Goal: Obtain resource: Download file/media

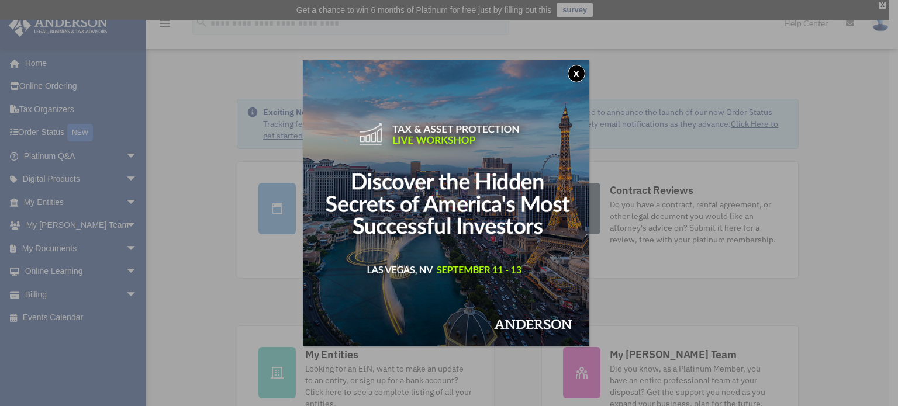
click at [577, 73] on button "x" at bounding box center [576, 74] width 18 height 18
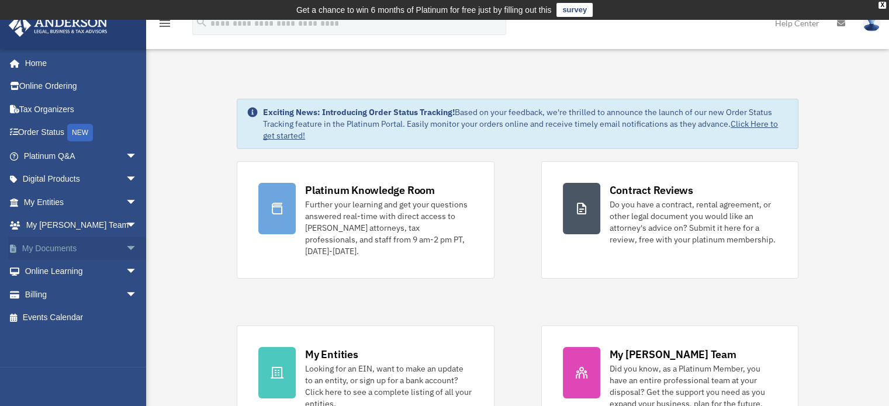
click at [103, 245] on link "My Documents arrow_drop_down" at bounding box center [81, 248] width 147 height 23
click at [126, 248] on span "arrow_drop_down" at bounding box center [137, 249] width 23 height 24
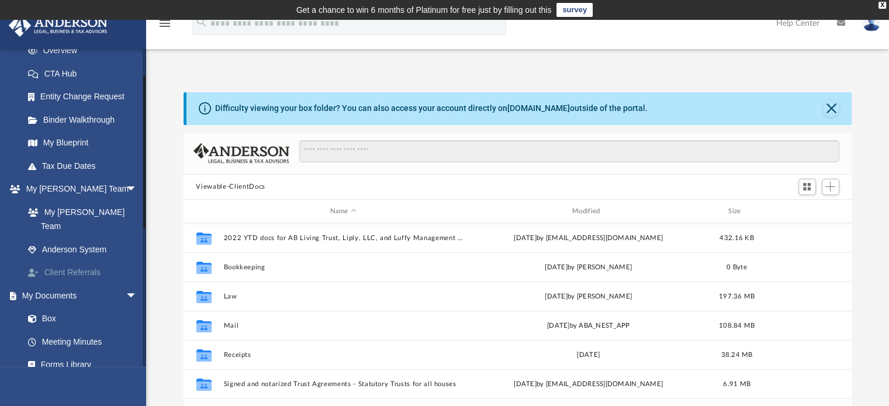
scroll to position [257, 659]
click at [48, 307] on link "Box" at bounding box center [85, 318] width 139 height 23
click at [49, 307] on link "Box" at bounding box center [85, 318] width 139 height 23
click at [41, 314] on span at bounding box center [38, 318] width 8 height 8
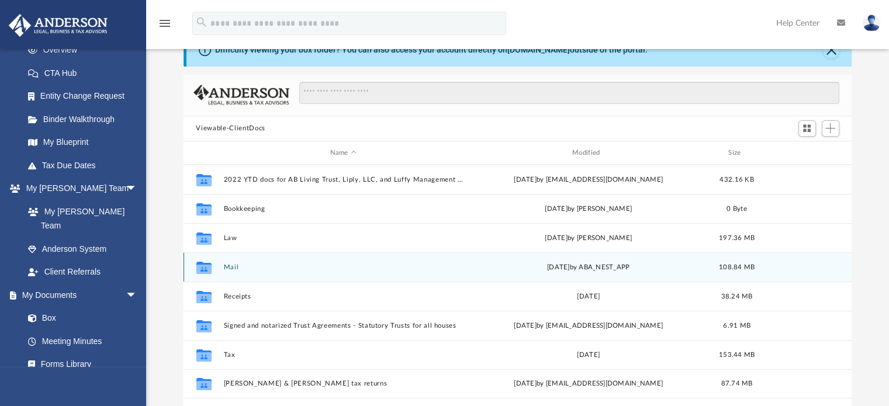
scroll to position [117, 0]
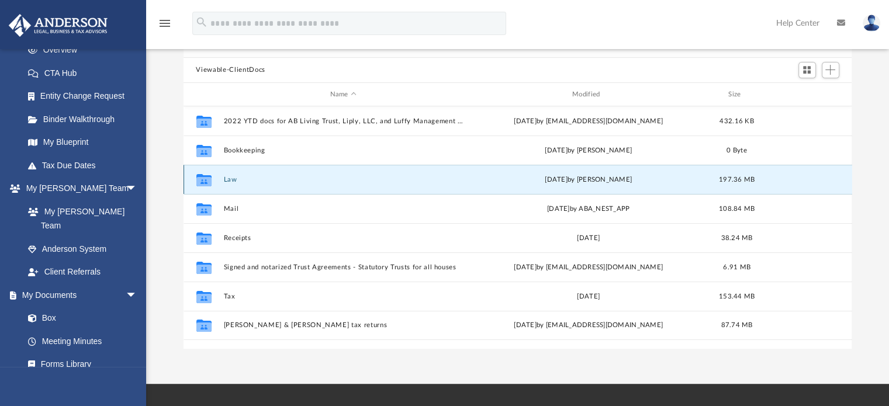
click at [232, 179] on button "Law" at bounding box center [343, 180] width 240 height 8
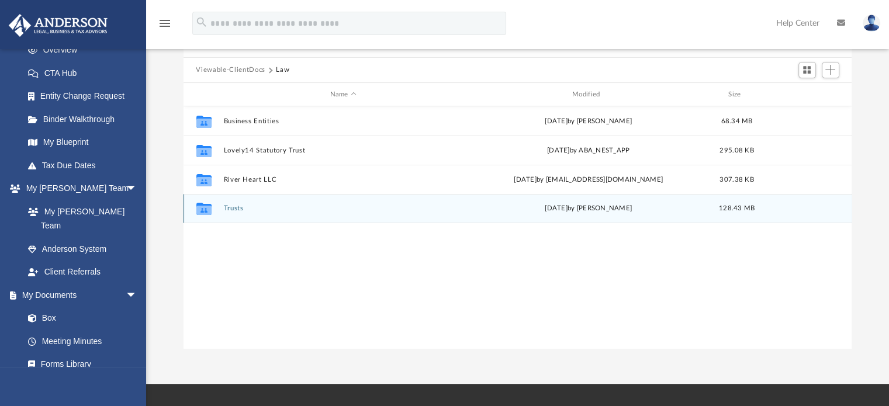
click at [239, 206] on button "Trusts" at bounding box center [343, 209] width 240 height 8
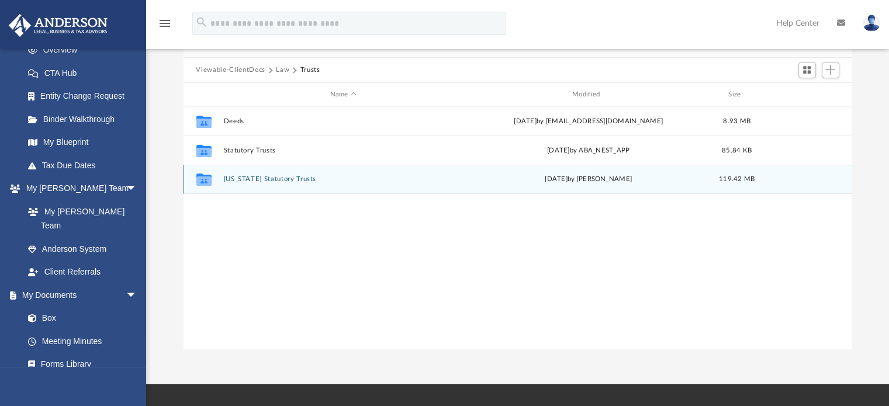
click at [264, 174] on div "Collaborated Folder [US_STATE] Statutory Trusts [DATE] by [PERSON_NAME] 119.42 …" at bounding box center [518, 179] width 669 height 29
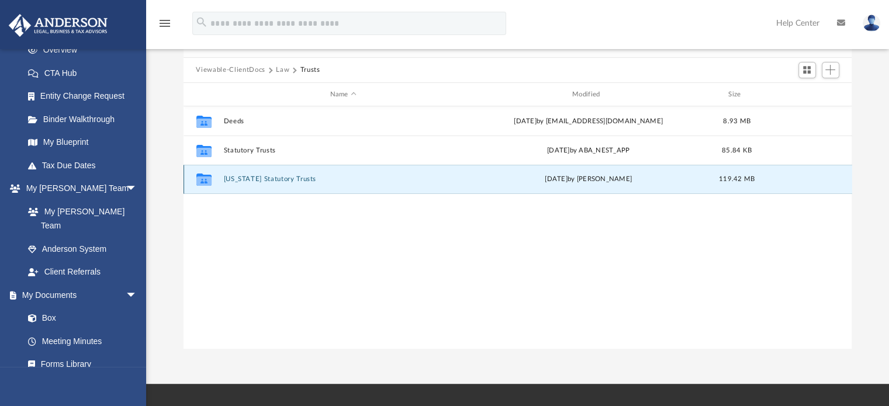
click at [265, 178] on button "[US_STATE] Statutory Trusts" at bounding box center [343, 180] width 240 height 8
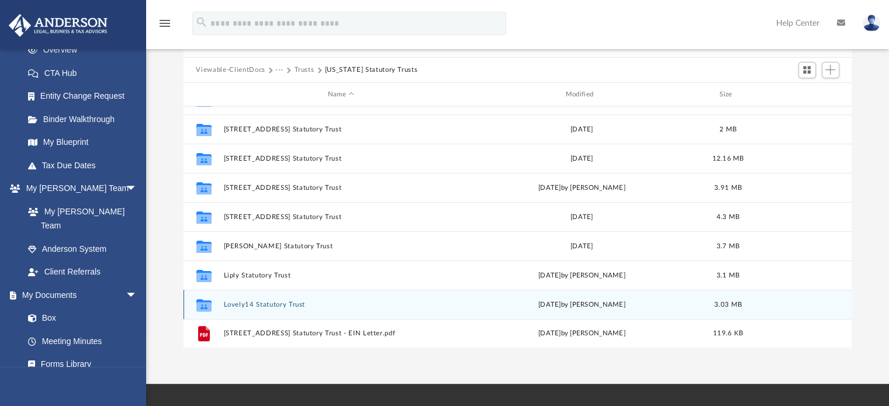
click at [230, 306] on button "Lovely14 Statutory Trust" at bounding box center [341, 305] width 236 height 8
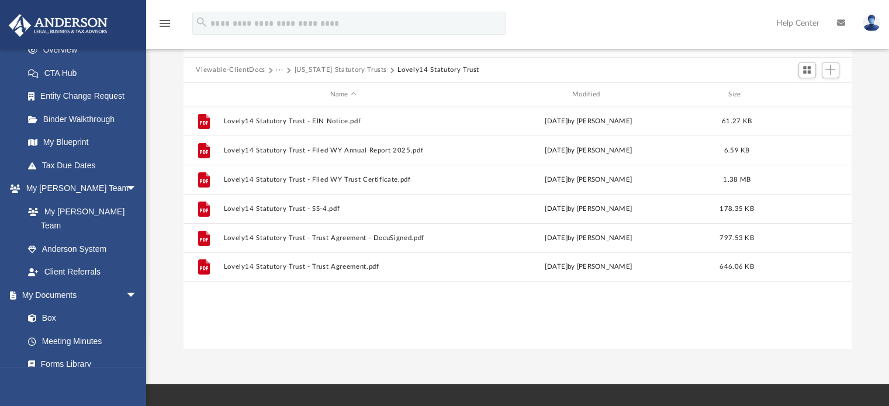
scroll to position [0, 0]
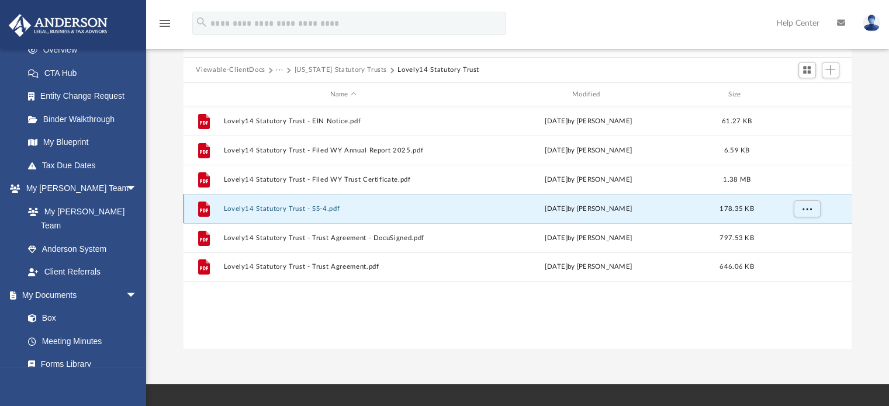
click at [264, 205] on button "Lovely14 Statutory Trust - SS-4.pdf" at bounding box center [343, 209] width 240 height 8
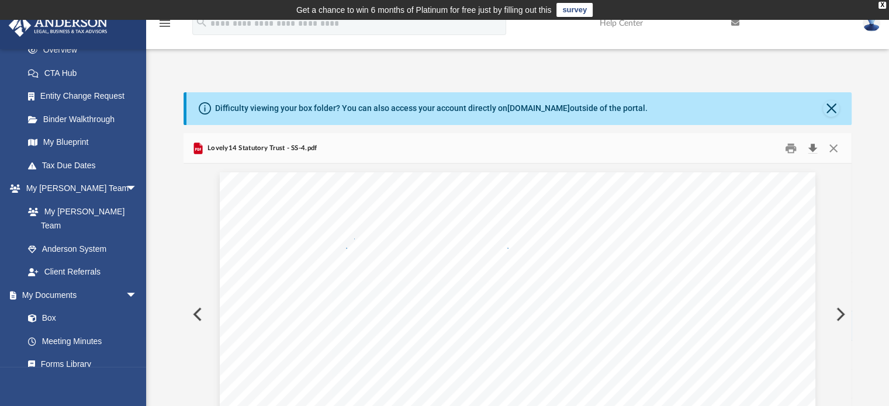
click at [814, 146] on button "Download" at bounding box center [812, 148] width 21 height 18
click at [61, 307] on link "Box" at bounding box center [85, 318] width 139 height 23
click at [836, 109] on button "Close" at bounding box center [831, 109] width 16 height 16
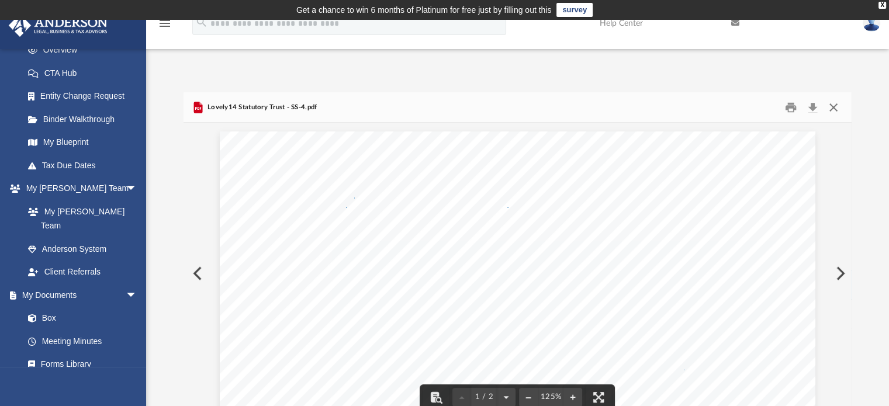
drag, startPoint x: 832, startPoint y: 105, endPoint x: 776, endPoint y: 98, distance: 56.0
click at [832, 105] on button "Close" at bounding box center [833, 107] width 21 height 18
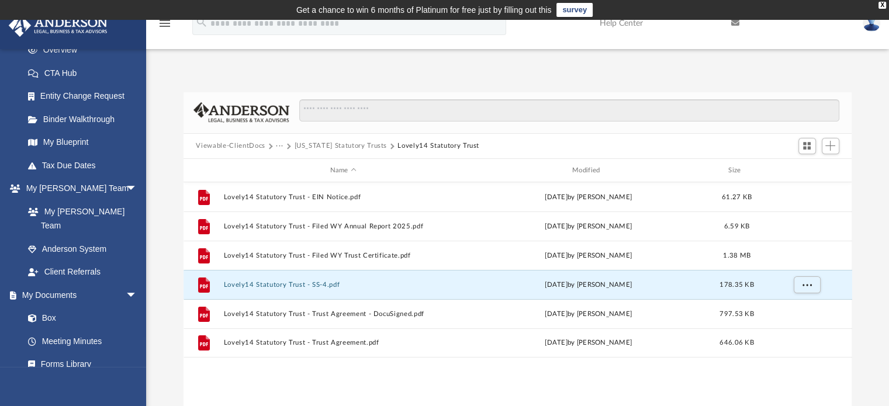
click at [320, 142] on button "[US_STATE] Statutory Trusts" at bounding box center [340, 146] width 93 height 11
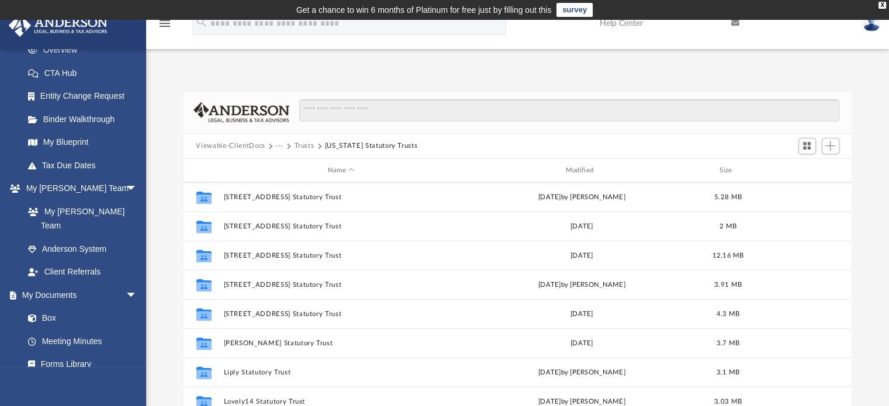
scroll to position [372, 0]
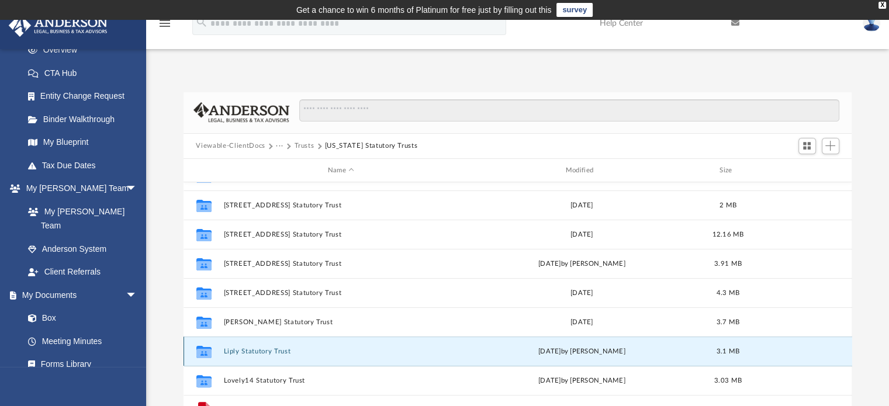
click at [264, 354] on button "Liply Statutory Trust" at bounding box center [341, 352] width 236 height 8
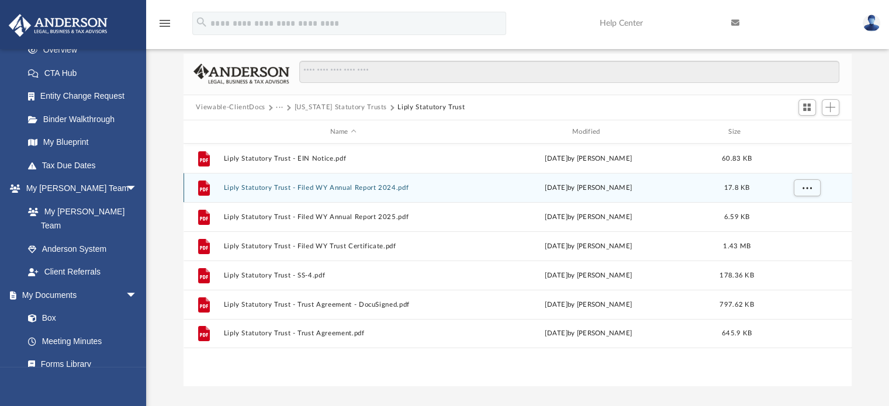
scroll to position [58, 0]
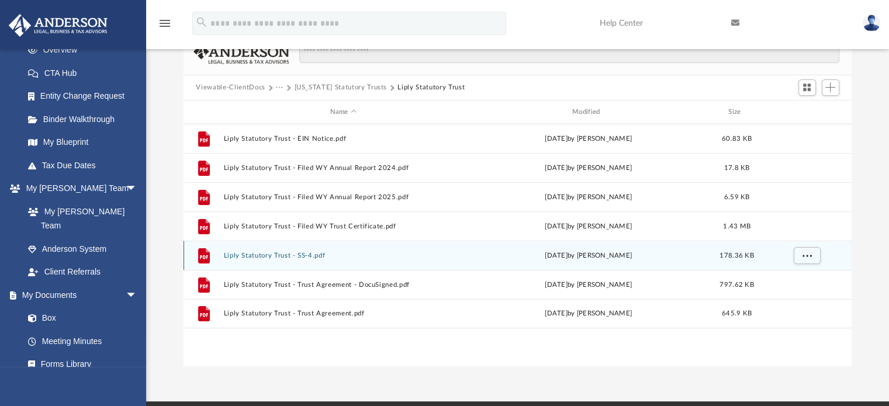
click at [295, 260] on div "File Liply Statutory Trust - SS-4.pdf [DATE] by [PERSON_NAME] 178.36 KB" at bounding box center [518, 255] width 669 height 29
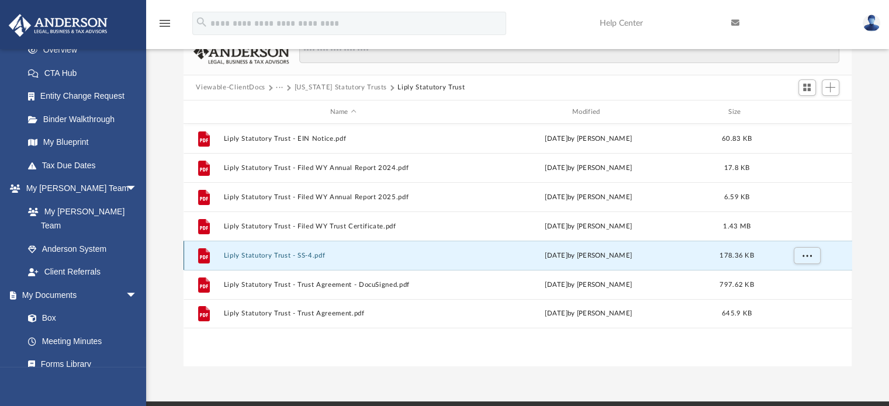
click at [296, 251] on div "File Liply Statutory Trust - SS-4.pdf [DATE] by [PERSON_NAME] 178.36 KB" at bounding box center [518, 255] width 669 height 29
click at [296, 254] on button "Liply Statutory Trust - SS-4.pdf" at bounding box center [343, 256] width 240 height 8
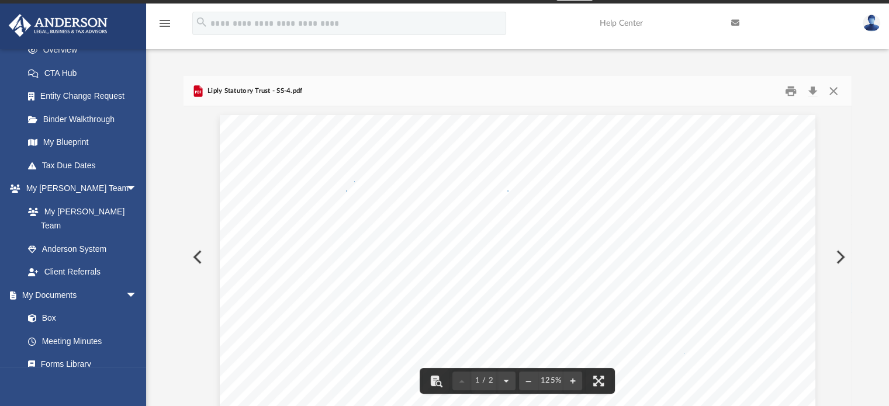
scroll to position [0, 0]
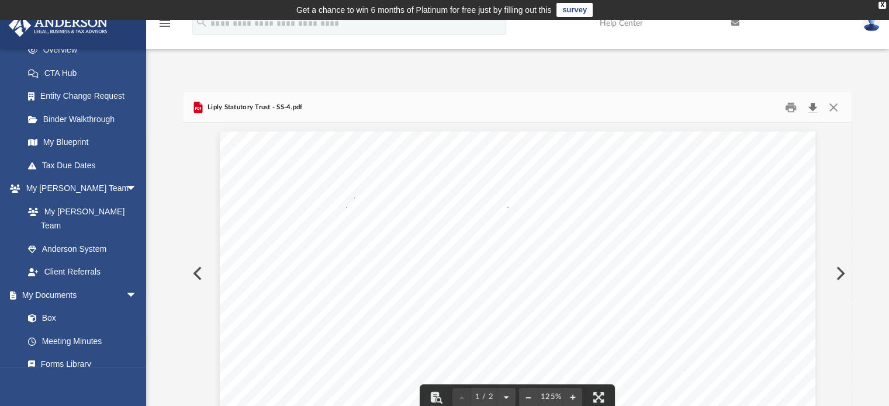
click at [814, 107] on button "Download" at bounding box center [812, 107] width 21 height 18
click at [835, 109] on button "Close" at bounding box center [833, 107] width 21 height 18
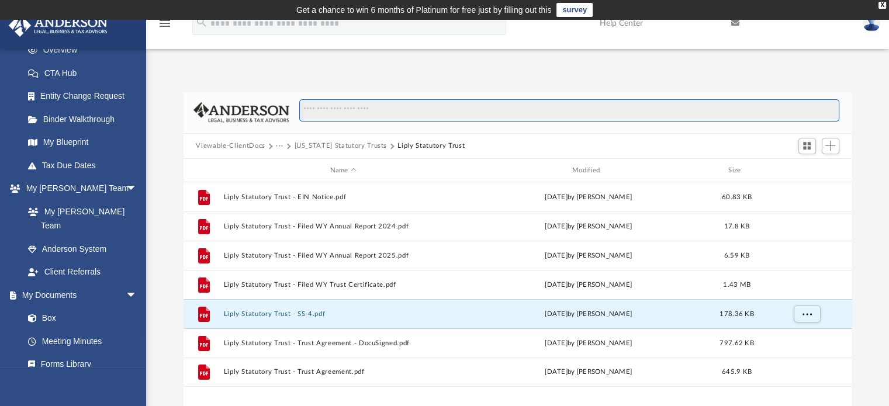
click at [406, 109] on input "Search files and folders" at bounding box center [568, 110] width 539 height 22
click at [250, 147] on button "Viewable-ClientDocs" at bounding box center [230, 146] width 69 height 11
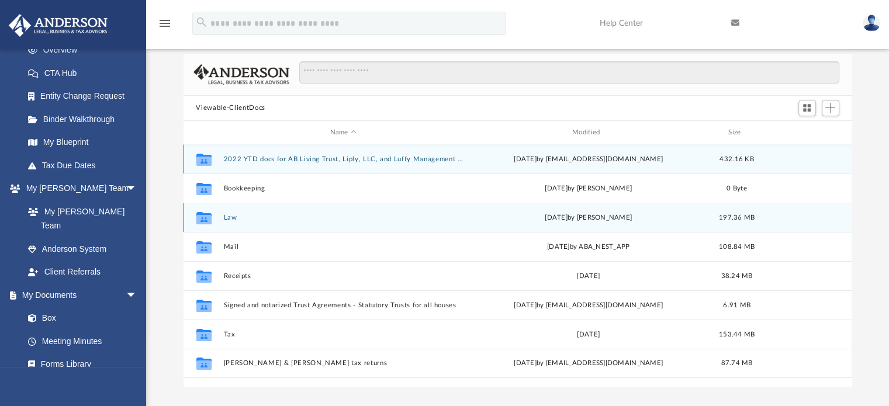
scroll to position [58, 0]
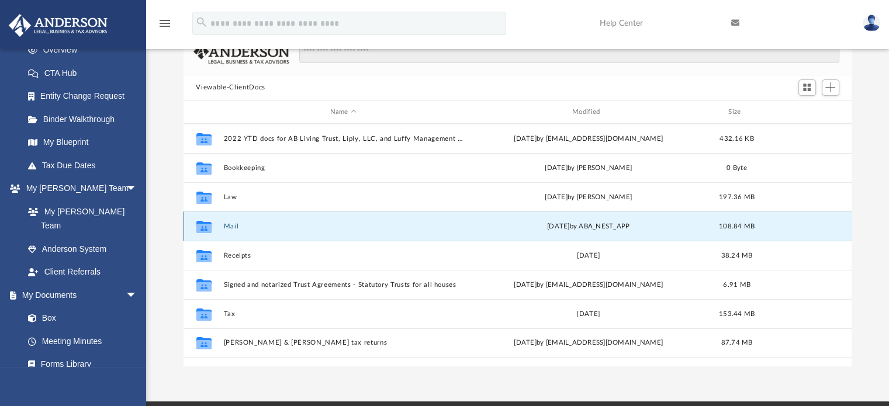
click at [231, 227] on button "Mail" at bounding box center [343, 227] width 240 height 8
click at [229, 223] on button "Mail" at bounding box center [343, 227] width 240 height 8
click at [605, 229] on div "[DATE] by ABA_NEST_APP" at bounding box center [588, 226] width 240 height 11
click at [236, 226] on button "Mail" at bounding box center [343, 227] width 240 height 8
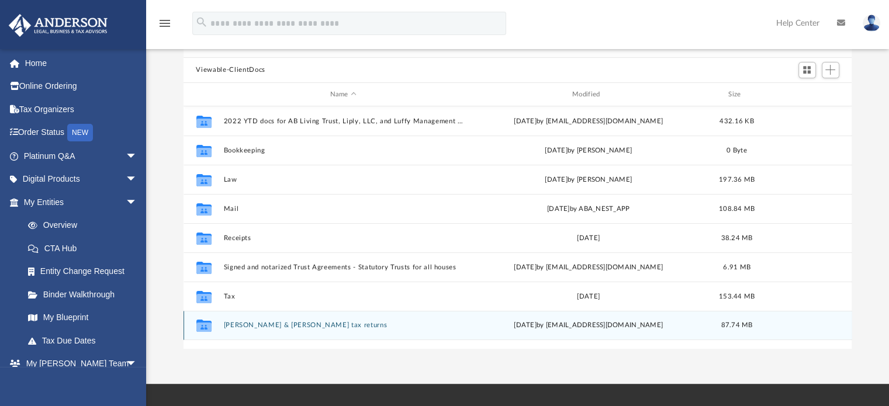
scroll to position [58, 0]
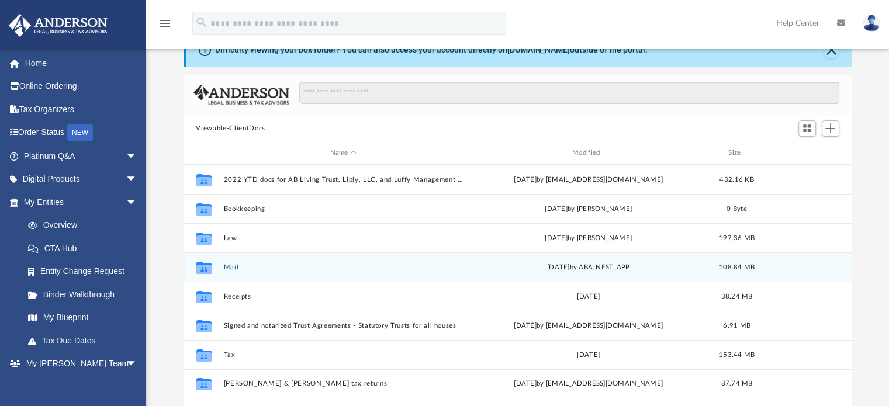
click at [226, 268] on button "Mail" at bounding box center [343, 268] width 240 height 8
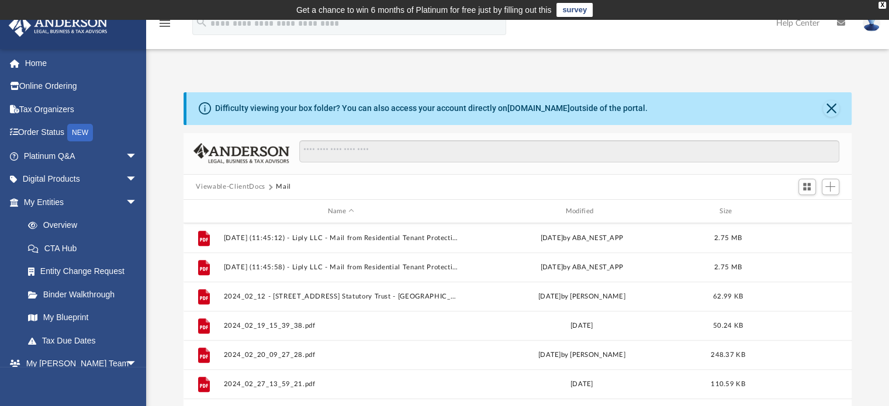
scroll to position [1169, 0]
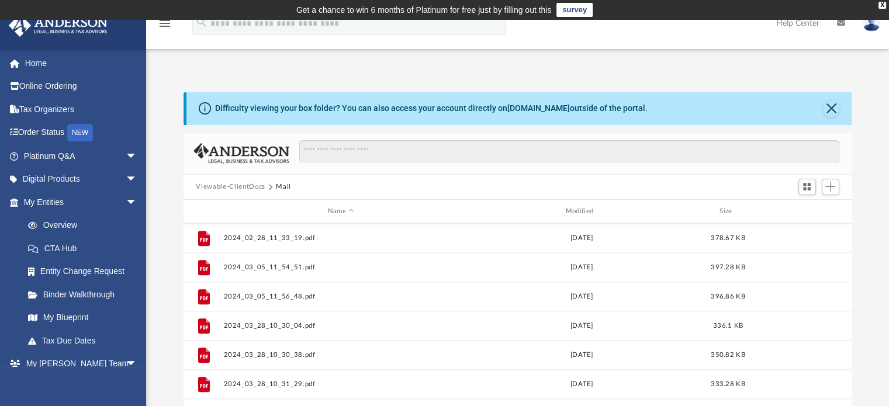
click at [721, 72] on div "Difficulty viewing your box folder? You can also access your account directly o…" at bounding box center [517, 267] width 743 height 398
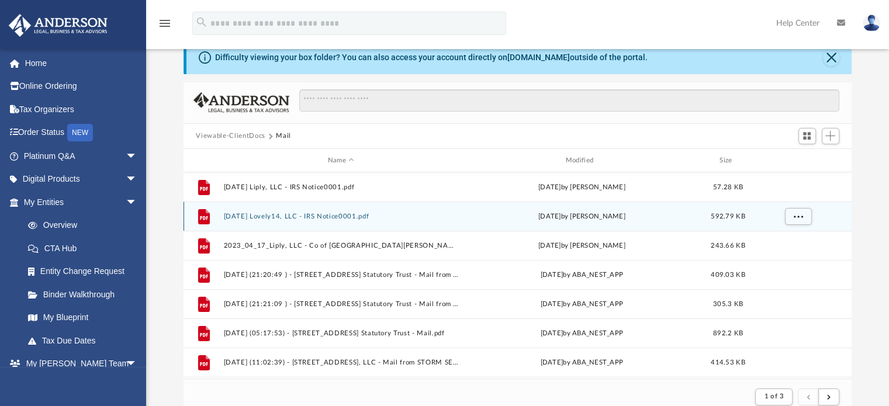
scroll to position [0, 0]
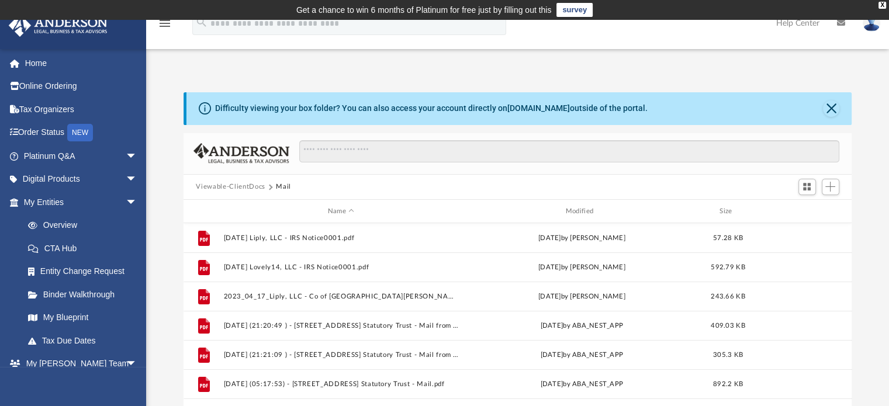
click at [256, 186] on button "Viewable-ClientDocs" at bounding box center [230, 187] width 69 height 11
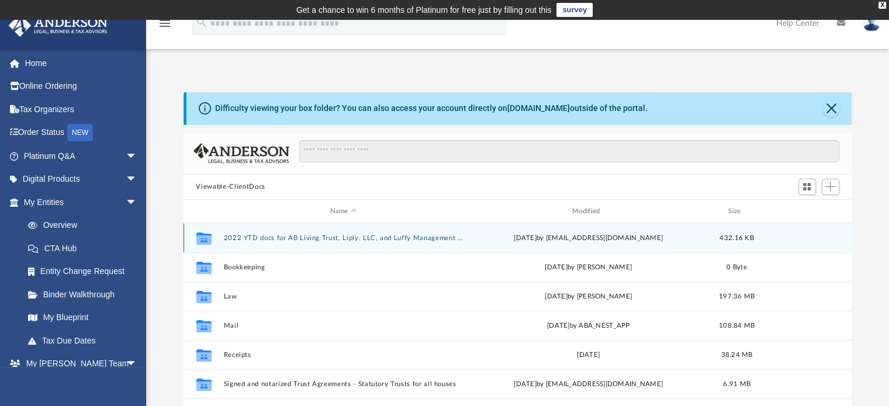
scroll to position [257, 659]
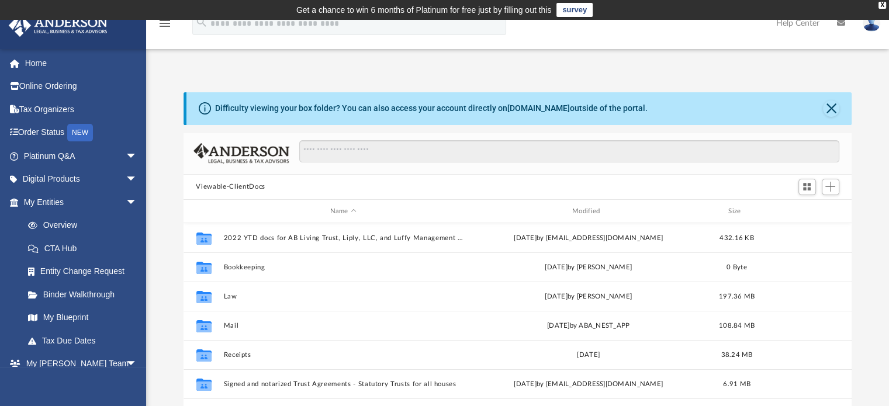
click at [404, 187] on div "Viewable-ClientDocs" at bounding box center [518, 188] width 669 height 26
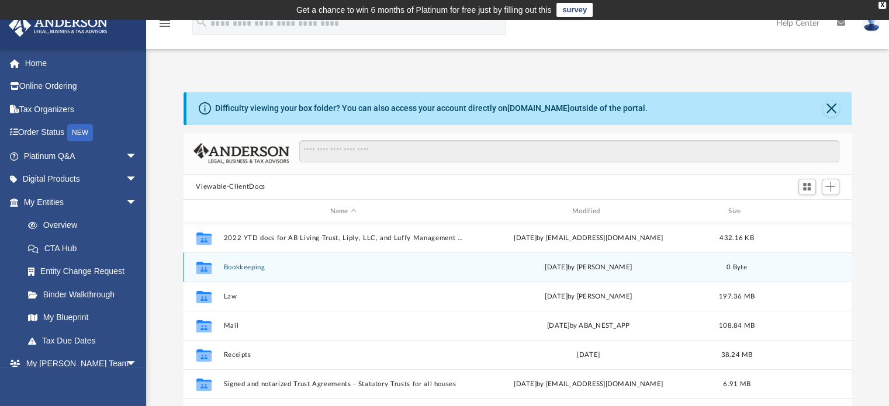
scroll to position [117, 0]
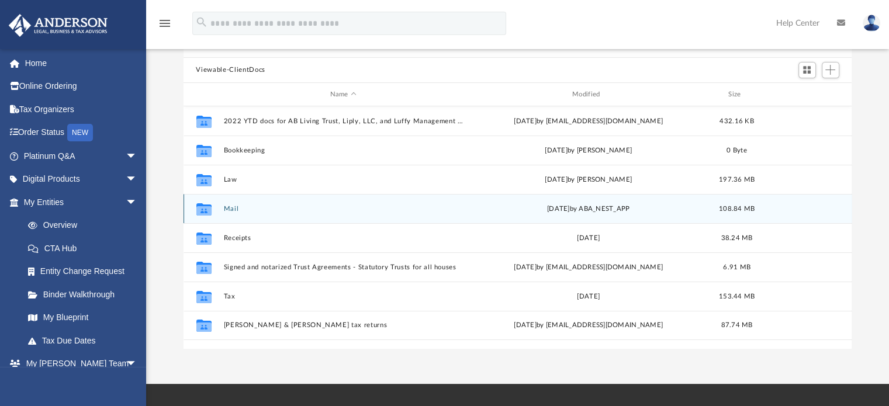
click at [218, 205] on div "Collaborated Folder" at bounding box center [203, 209] width 29 height 19
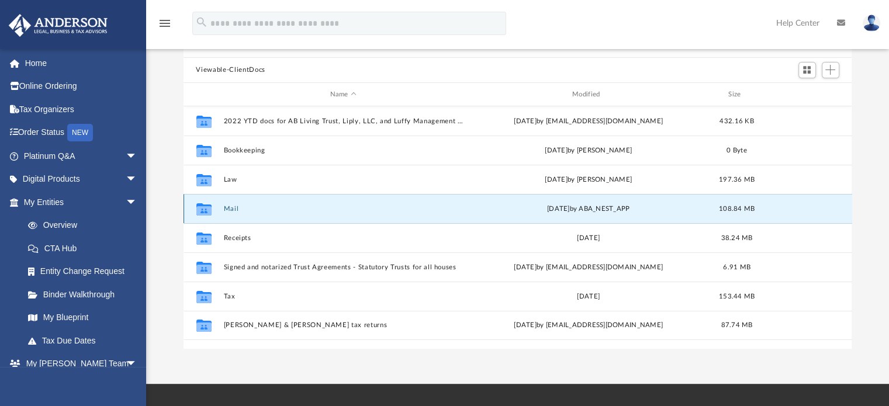
click at [230, 206] on button "Mail" at bounding box center [343, 209] width 240 height 8
click at [231, 206] on button "Mail" at bounding box center [343, 209] width 240 height 8
click at [231, 207] on button "Mail" at bounding box center [343, 209] width 240 height 8
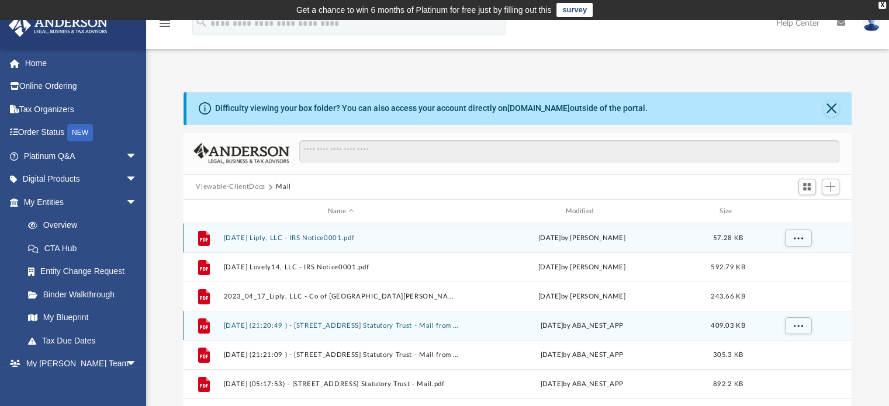
scroll to position [58, 0]
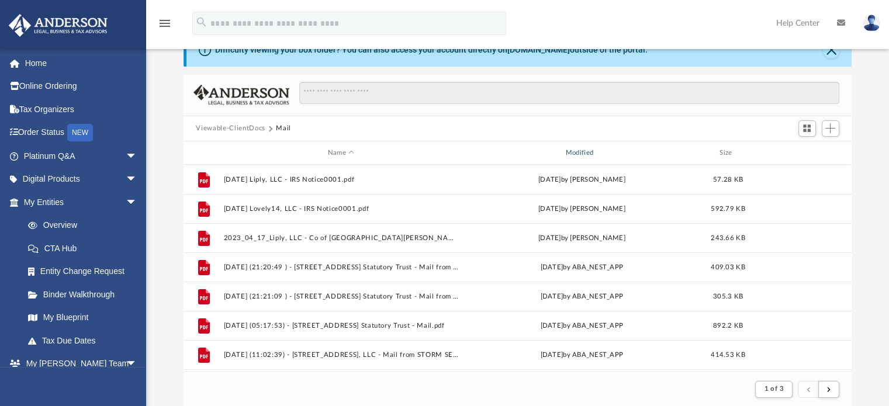
click at [576, 151] on div "Modified" at bounding box center [581, 153] width 236 height 11
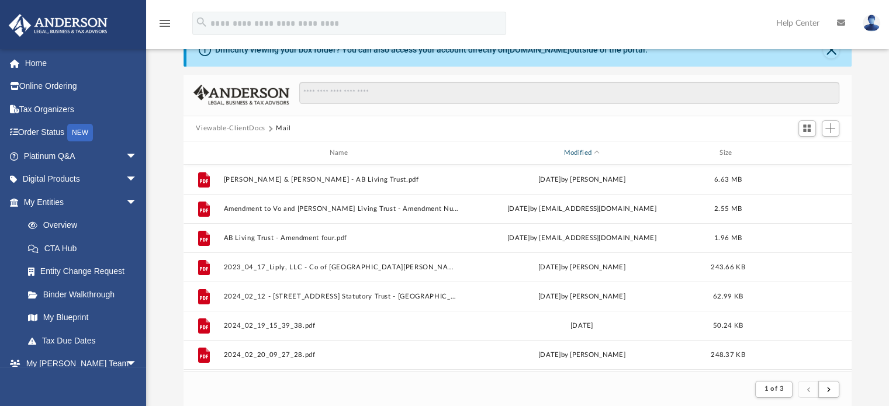
click at [579, 149] on div "Modified" at bounding box center [581, 153] width 236 height 11
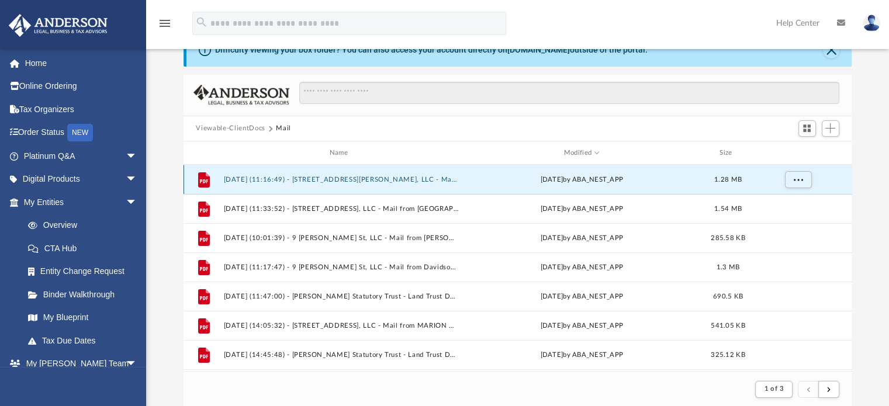
click at [399, 181] on button "2025.08.06 (11:16:49) - 123 Cline Street, LLC - Mail from Cleveland County Tax …" at bounding box center [341, 180] width 236 height 8
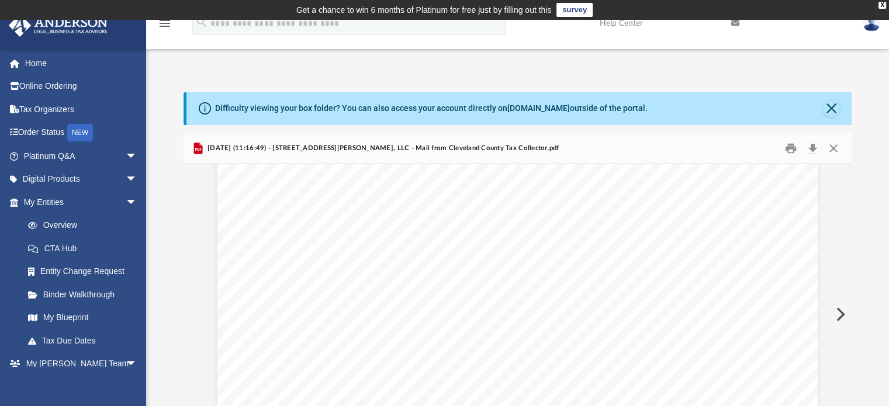
scroll to position [1169, 0]
